Goal: Task Accomplishment & Management: Use online tool/utility

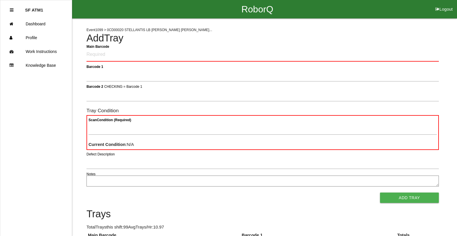
click at [394, 35] on h4 "Add Tray" at bounding box center [262, 38] width 352 height 11
click at [58, 24] on link "Dashboard" at bounding box center [35, 24] width 71 height 14
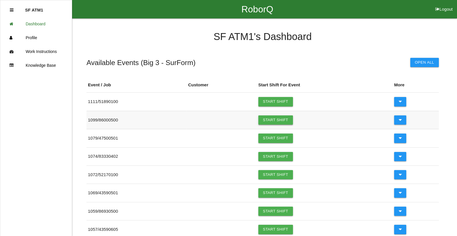
click at [265, 121] on link "Start Shift" at bounding box center [275, 120] width 35 height 9
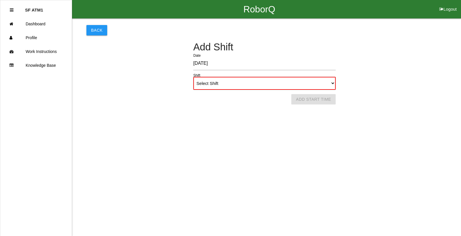
click at [332, 82] on select "Select Shift 1st Shift 2nd Shift 3rd Shift 4th Shift" at bounding box center [264, 83] width 142 height 13
select select "1"
click at [193, 77] on select "Select Shift 1st Shift 2nd Shift 3rd Shift 4th Shift" at bounding box center [264, 83] width 142 height 13
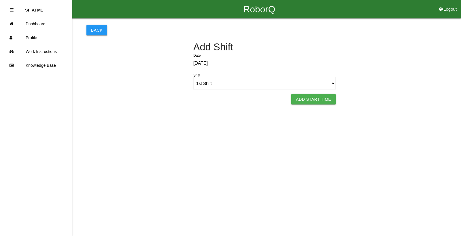
click at [318, 97] on button "Add Start Time" at bounding box center [313, 99] width 44 height 10
select select "6"
select select "16"
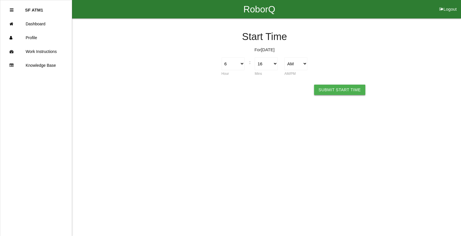
click at [337, 88] on button "Submit Start Time" at bounding box center [339, 90] width 51 height 10
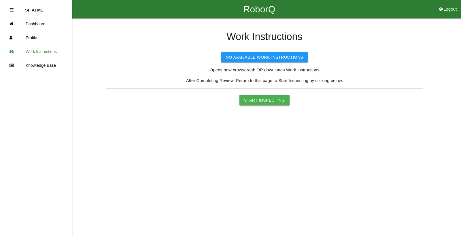
click at [259, 99] on button "Start Inspecting" at bounding box center [264, 100] width 50 height 10
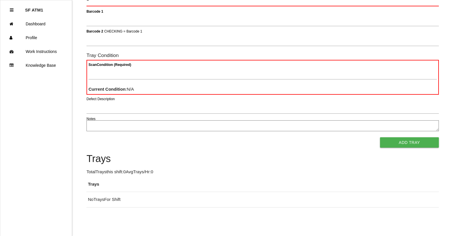
scroll to position [52, 0]
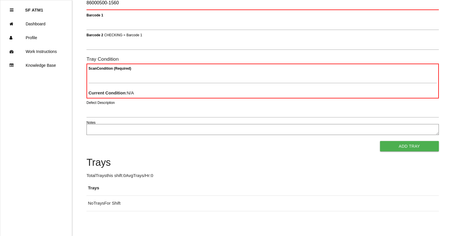
type Barcode "86000500-1560"
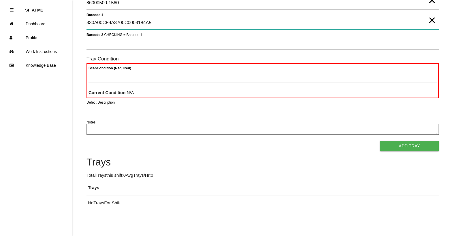
type 1 "330A00CF9A3700C0003184A5"
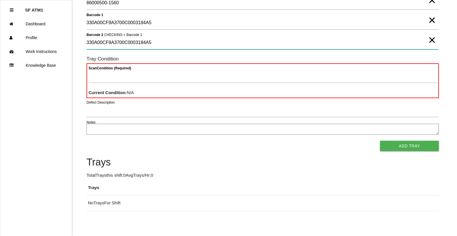
type 2 "330A00CF9A3700C0003184A5"
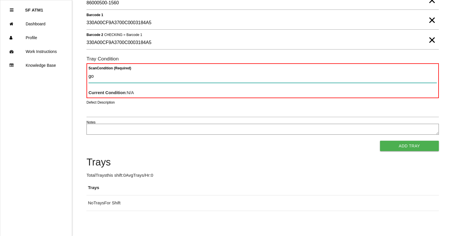
type Condition "goo"
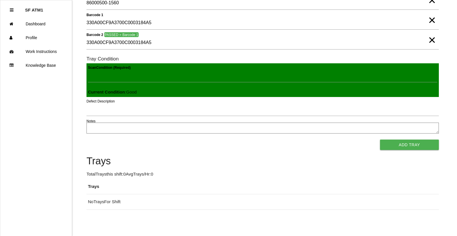
click at [380, 140] on button "Add Tray" at bounding box center [409, 145] width 59 height 10
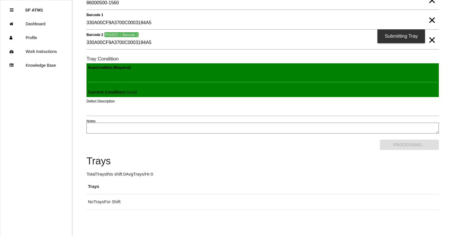
scroll to position [0, 0]
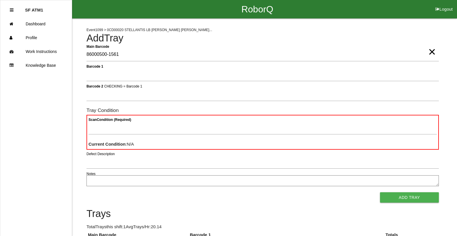
type Barcode "86000500-1561"
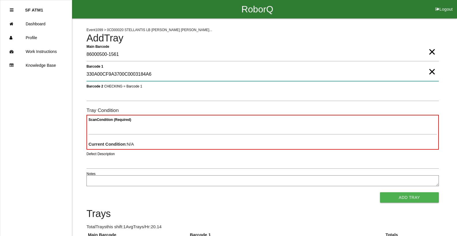
type 1 "330A00CF9A3700C0003184A6"
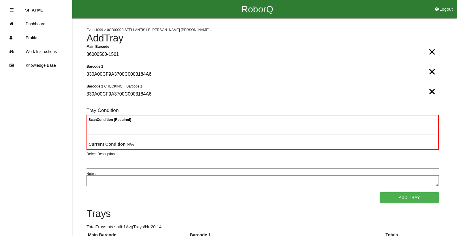
type 2 "330A00CF9A3700C0003184A6"
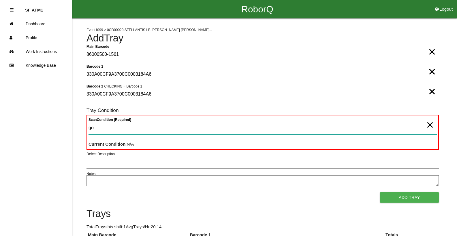
type Condition "goo"
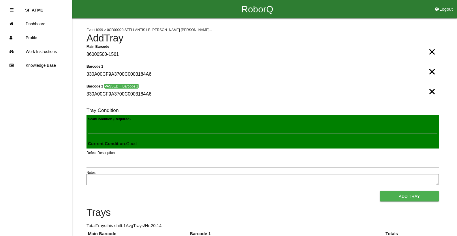
click at [380, 191] on button "Add Tray" at bounding box center [409, 196] width 59 height 10
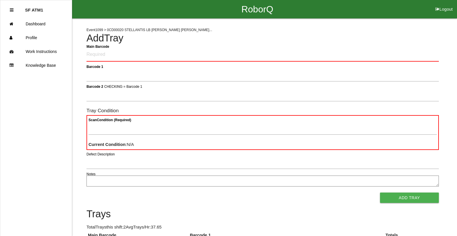
click button "Logout" at bounding box center [444, 2] width 26 height 4
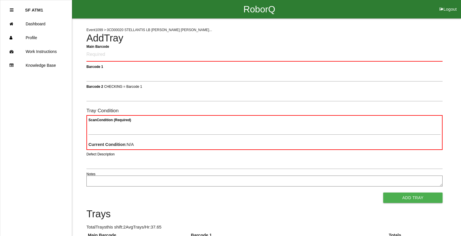
select select "Worker"
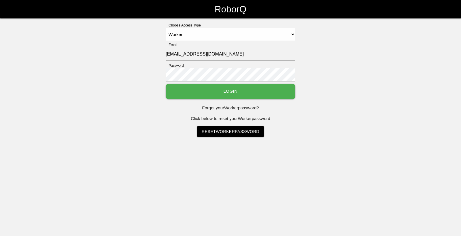
click at [166, 28] on select "Select Access Type Admin Customer Supervisor Worker" at bounding box center [231, 34] width 130 height 13
click at [216, 90] on button "Login" at bounding box center [231, 91] width 130 height 15
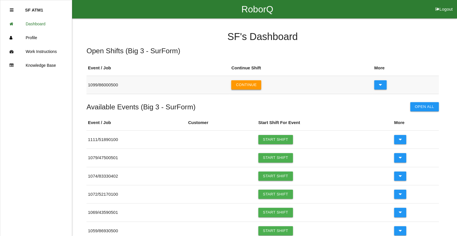
click at [246, 84] on button "Continue" at bounding box center [246, 84] width 30 height 9
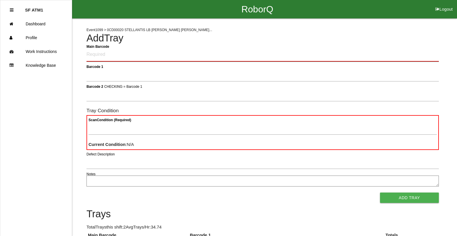
click at [143, 56] on Barcode "Main Barcode" at bounding box center [262, 55] width 352 height 14
type Barcode "86000500-1562"
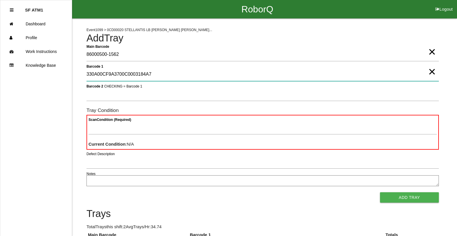
type 1 "330A00CF9A3700C0003184A7"
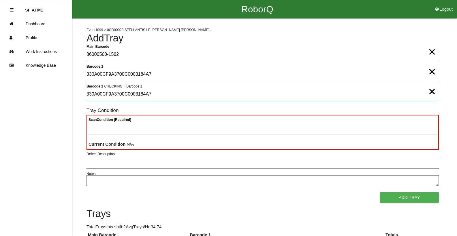
type 2 "330A00CF9A3700C0003184A7"
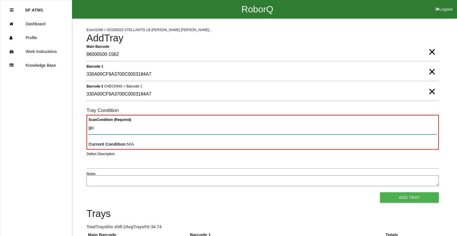
type Condition "goo"
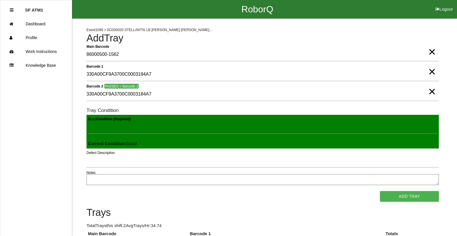
click at [380, 191] on button "Add Tray" at bounding box center [409, 196] width 59 height 10
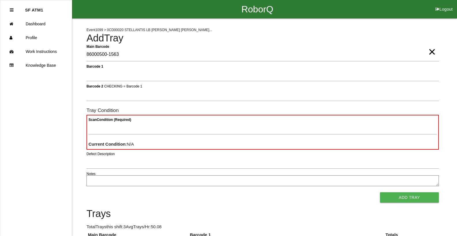
type Barcode "86000500-1563"
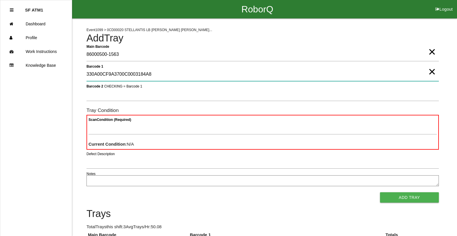
type 1 "330A00CF9A3700C0003184A8"
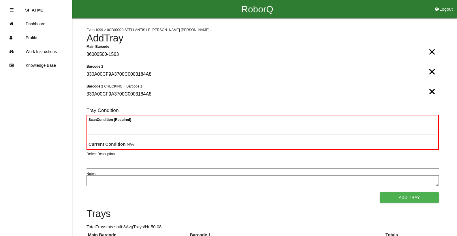
type 2 "330A00CF9A3700C0003184A8"
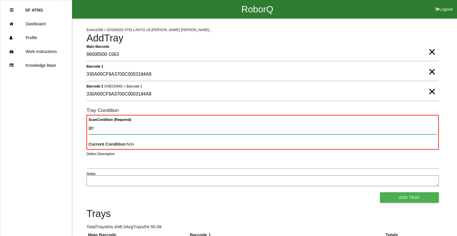
type Condition "goo"
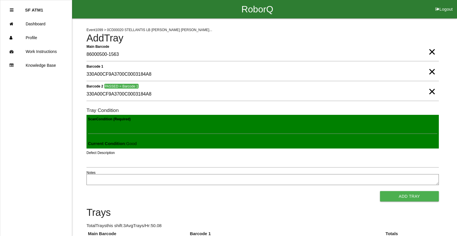
click at [380, 191] on button "Add Tray" at bounding box center [409, 196] width 59 height 10
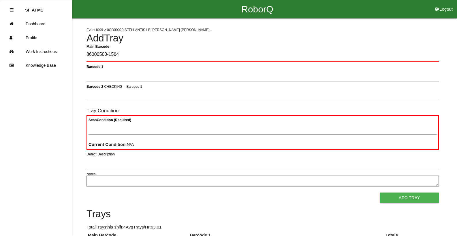
type Barcode "86000500-1564"
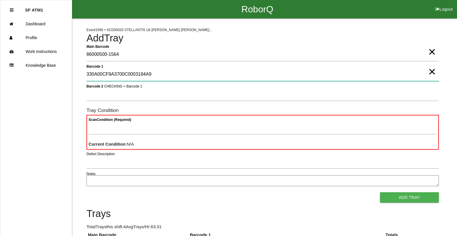
type 1 "330A00CF9A3700C0003184A9"
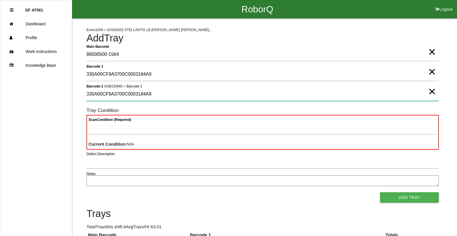
type 2 "330A00CF9A3700C0003184A9"
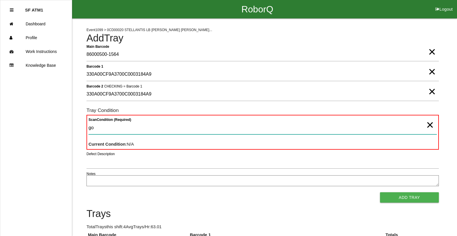
type Condition "goo"
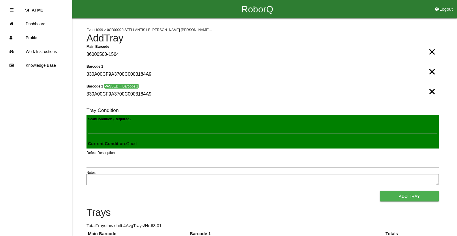
click at [380, 191] on button "Add Tray" at bounding box center [409, 196] width 59 height 10
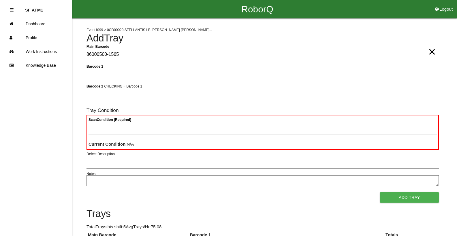
type Barcode "86000500-1565"
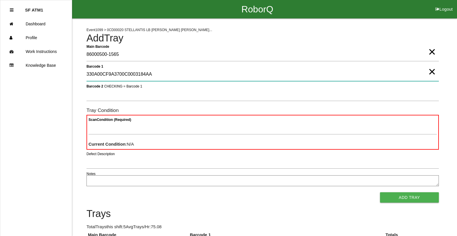
type 1 "330A00CF9A3700C0003184AA"
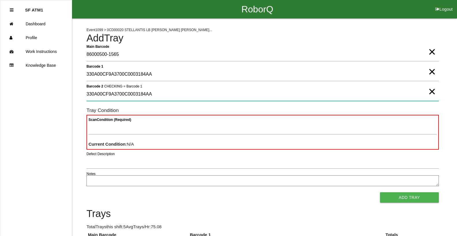
type 2 "330A00CF9A3700C0003184AA"
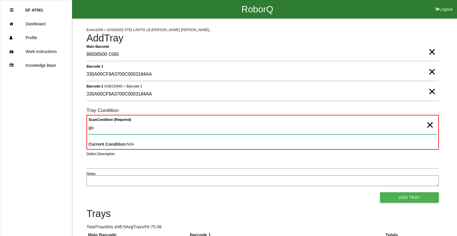
type Condition "goo"
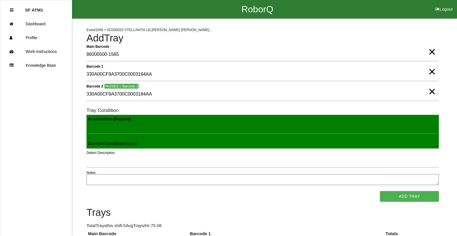
click at [380, 191] on button "Add Tray" at bounding box center [409, 196] width 59 height 10
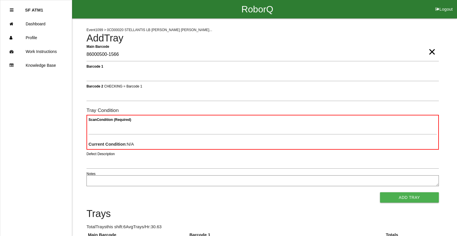
type Barcode "86000500-1566"
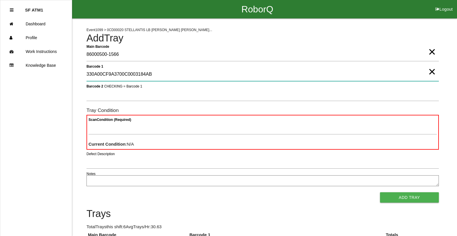
type 1 "330A00CF9A3700C0003184AB"
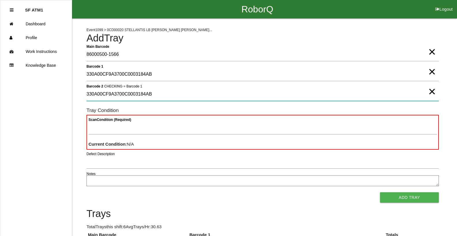
type 2 "330A00CF9A3700C0003184AB"
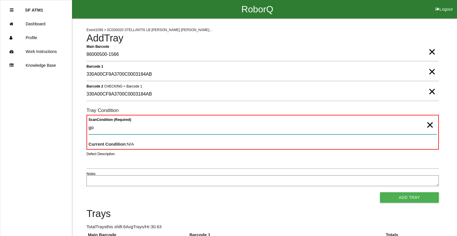
type Condition "goo"
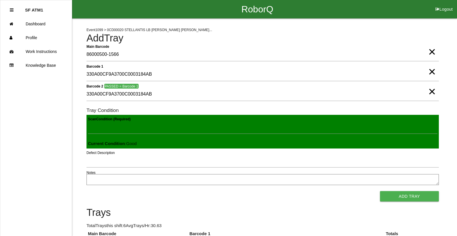
click at [380, 191] on button "Add Tray" at bounding box center [409, 196] width 59 height 10
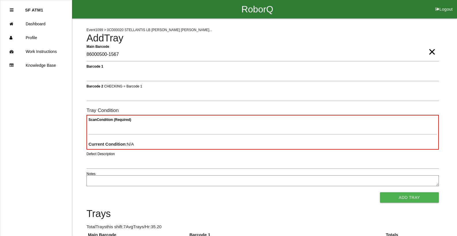
type Barcode "86000500-1567"
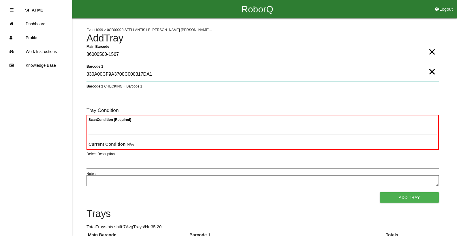
type 1 "330A00CF9A3700C000317DA1"
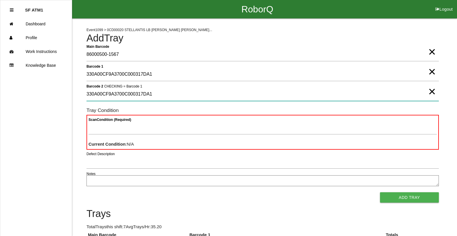
type 2 "330A00CF9A3700C000317DA1"
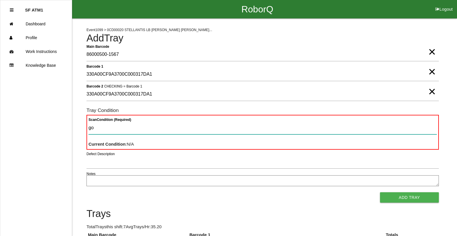
type Condition "goo"
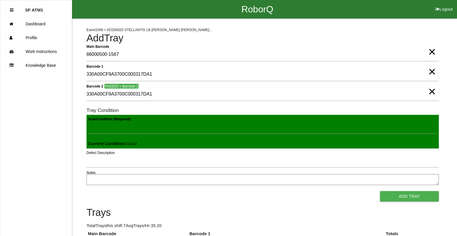
click at [380, 191] on button "Add Tray" at bounding box center [409, 196] width 59 height 10
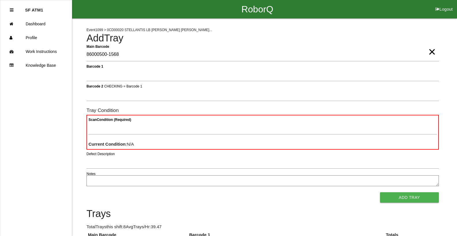
type Barcode "86000500-1568"
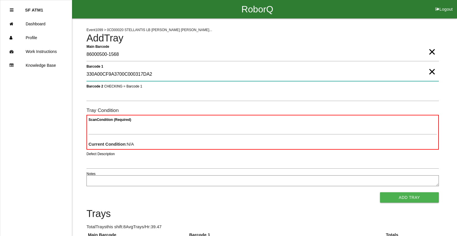
type 1 "330A00CF9A3700C000317DA2"
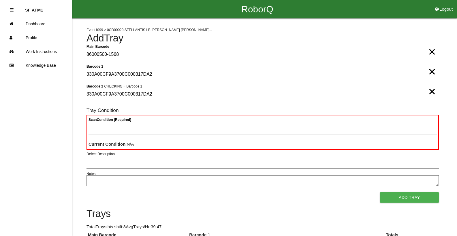
type 2 "330A00CF9A3700C000317DA2"
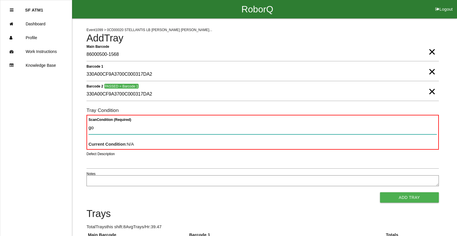
type Condition "goo"
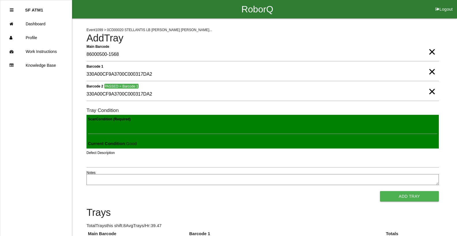
click at [380, 191] on button "Add Tray" at bounding box center [409, 196] width 59 height 10
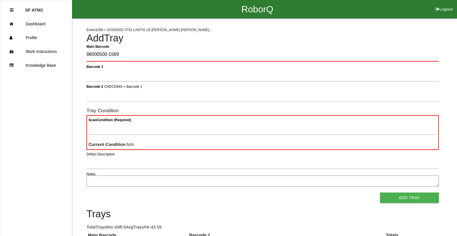
type Barcode "86000500-1569"
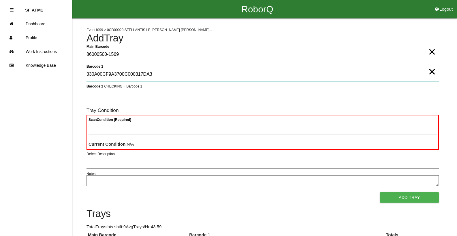
type 1 "330A00CF9A3700C000317DA3"
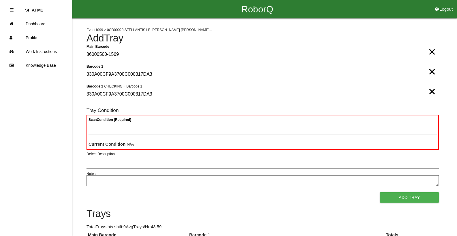
type 2 "330A00CF9A3700C000317DA3"
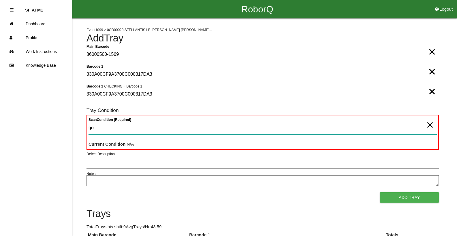
type Condition "goo"
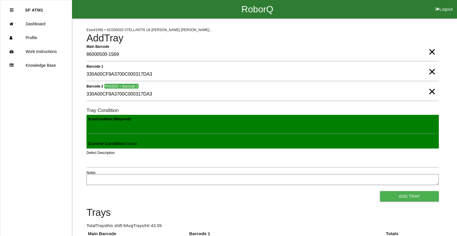
click at [380, 191] on button "Add Tray" at bounding box center [409, 196] width 59 height 10
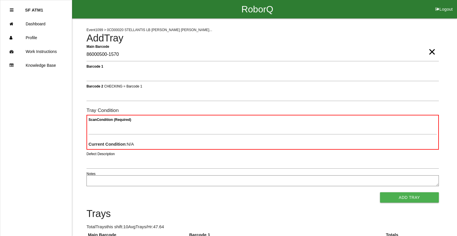
type Barcode "86000500-1570"
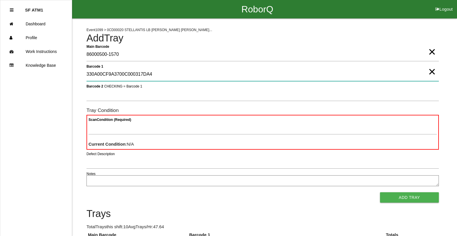
type 1 "330A00CF9A3700C000317DA4"
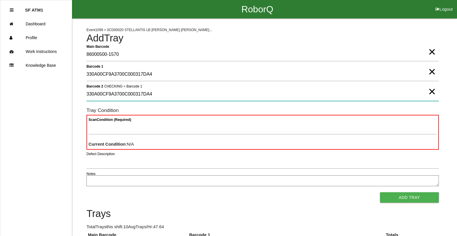
type 2 "330A00CF9A3700C000317DA4"
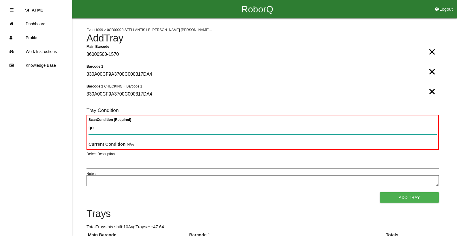
type Condition "goo"
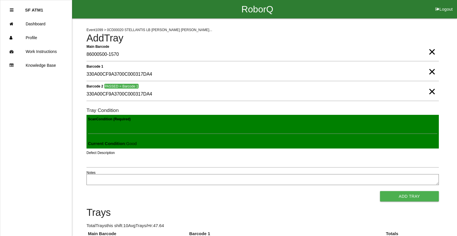
click at [380, 191] on button "Add Tray" at bounding box center [409, 196] width 59 height 10
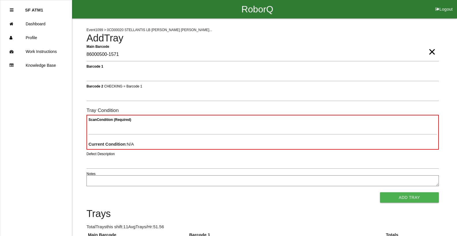
type Barcode "86000500-1571"
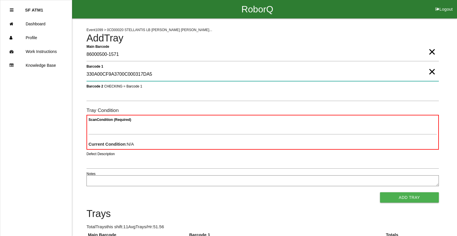
type 1 "330A00CF9A3700C000317DA5"
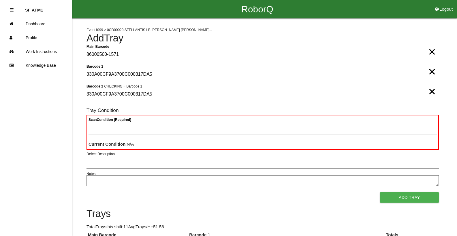
type 2 "330A00CF9A3700C000317DA5"
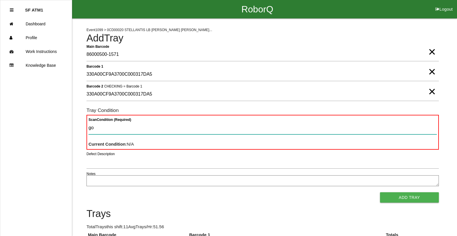
type Condition "goo"
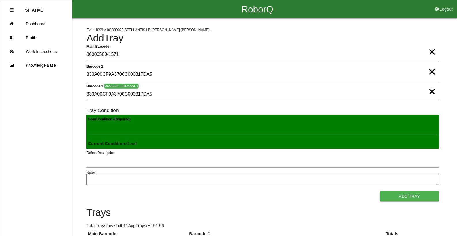
click at [380, 191] on button "Add Tray" at bounding box center [409, 196] width 59 height 10
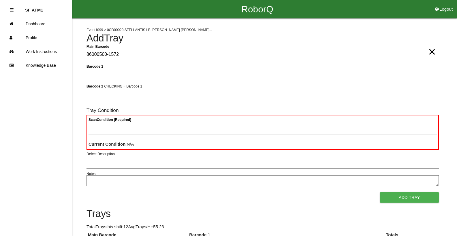
type Barcode "86000500-1572"
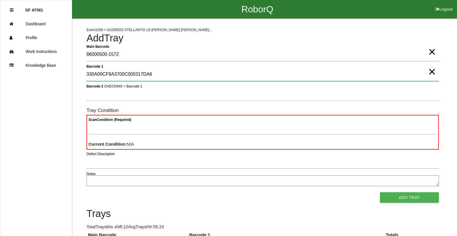
type 1 "330A00CF9A3700C000317DA6"
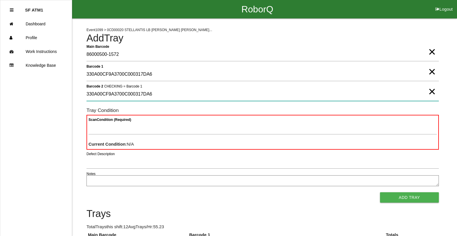
type 2 "330A00CF9A3700C000317DA6"
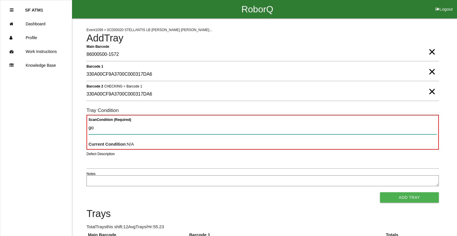
type Condition "goo"
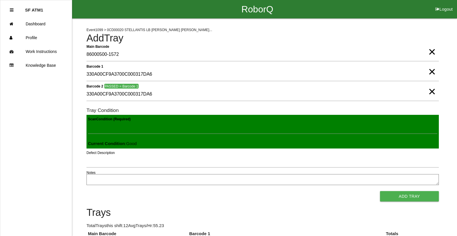
click button "Add Tray" at bounding box center [409, 196] width 59 height 10
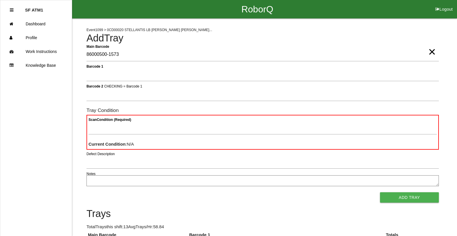
type Barcode "86000500-1573"
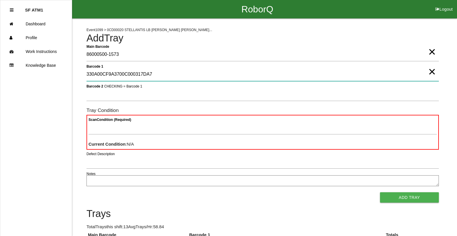
type 1 "330A00CF9A3700C000317DA7"
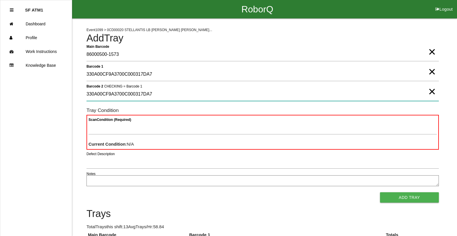
type 2 "330A00CF9A3700C000317DA7"
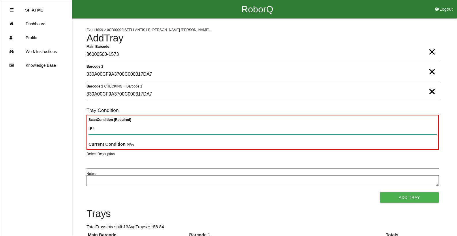
type Condition "goo"
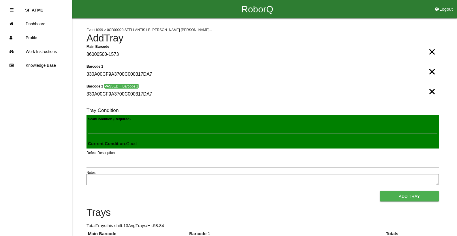
click at [380, 191] on button "Add Tray" at bounding box center [409, 196] width 59 height 10
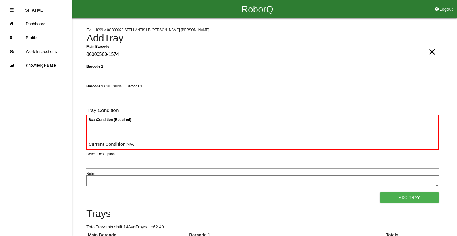
type Barcode "86000500-1574"
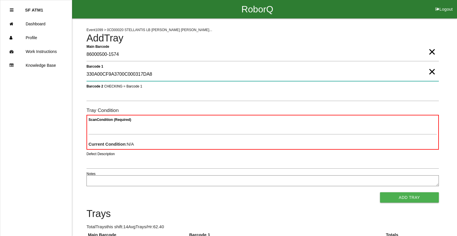
type 1 "330A00CF9A3700C000317DA8"
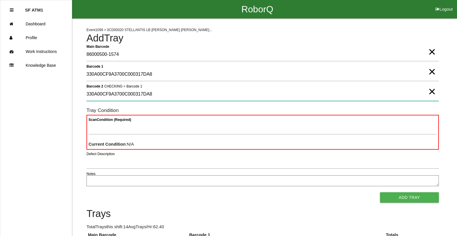
type 2 "330A00CF9A3700C000317DA8"
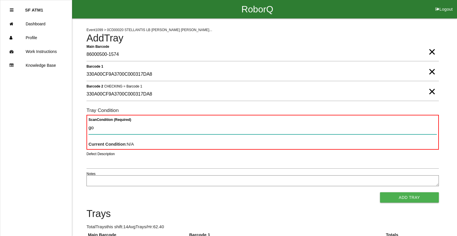
type Condition "goo"
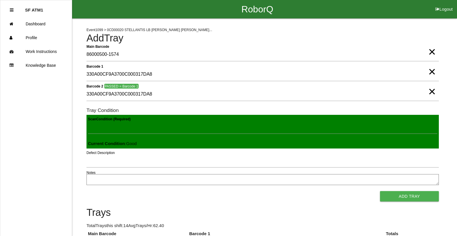
click at [380, 191] on button "Add Tray" at bounding box center [409, 196] width 59 height 10
